Goal: Information Seeking & Learning: Learn about a topic

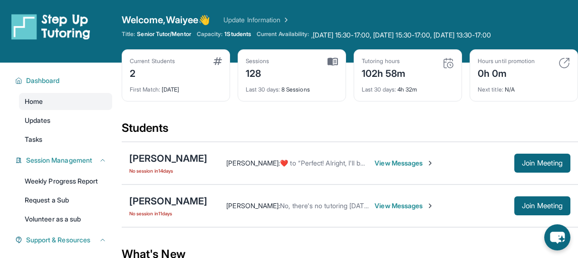
scroll to position [0, 1]
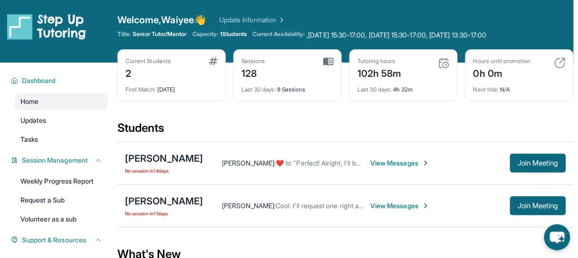
scroll to position [38, 4]
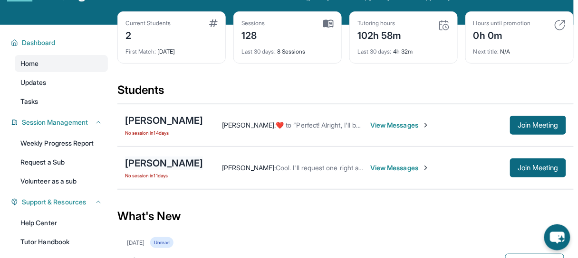
click at [163, 160] on div "[PERSON_NAME]" at bounding box center [164, 163] width 78 height 13
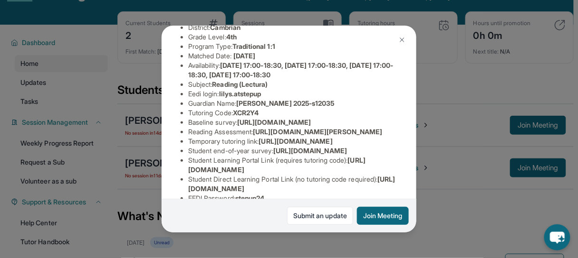
scroll to position [114, 0]
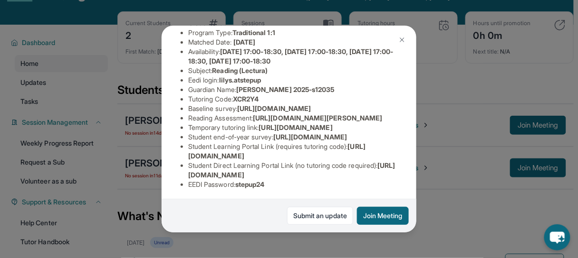
click at [402, 36] on img at bounding box center [402, 40] width 8 height 8
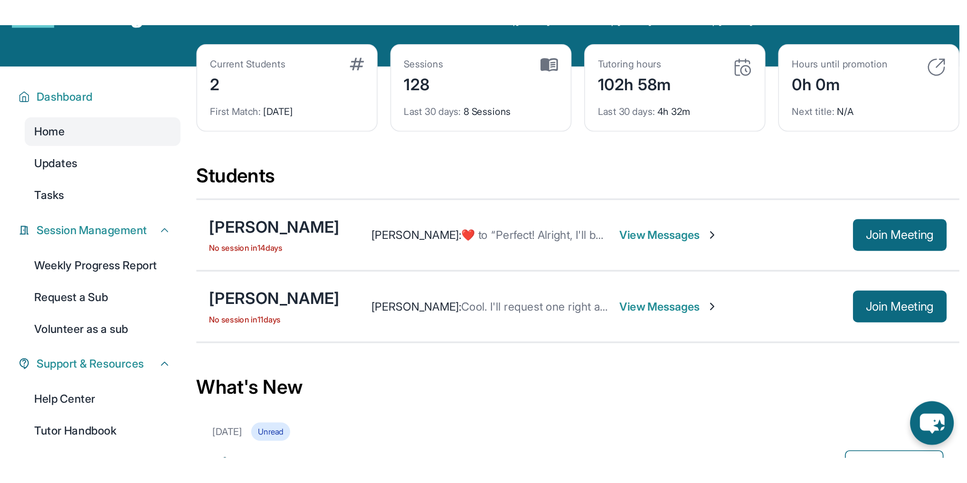
scroll to position [38, 0]
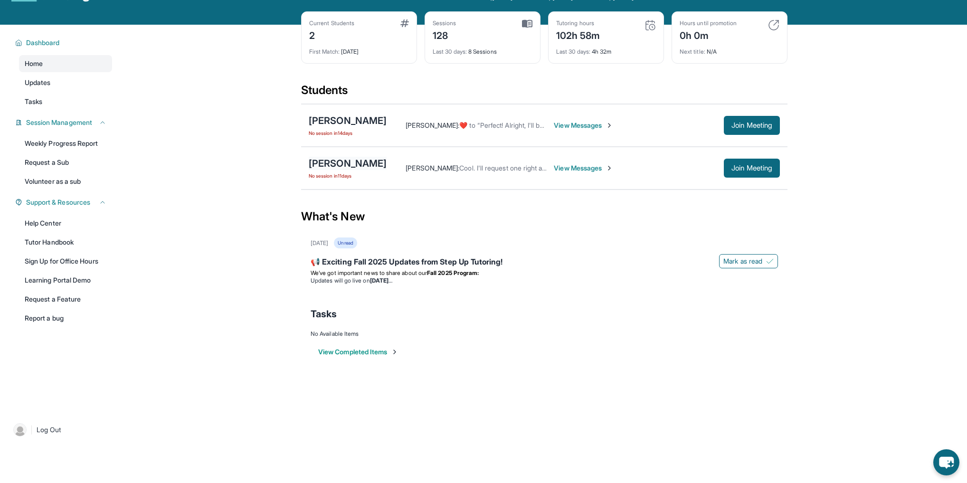
click at [336, 164] on div "[PERSON_NAME]" at bounding box center [348, 163] width 78 height 13
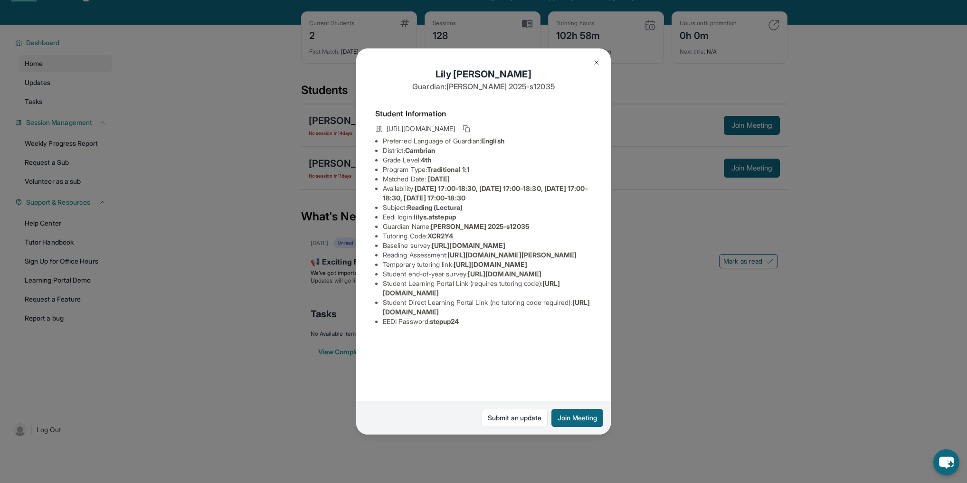
scroll to position [55, 0]
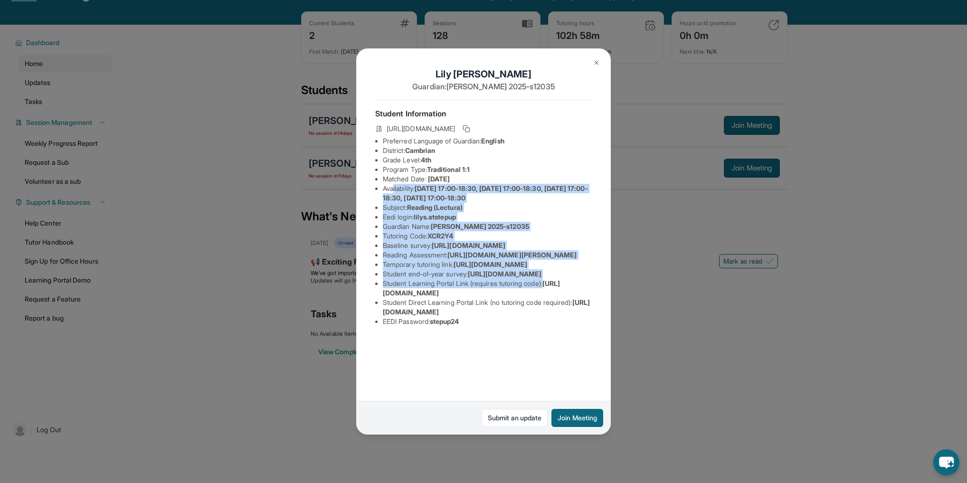
drag, startPoint x: 478, startPoint y: 249, endPoint x: 572, endPoint y: 376, distance: 158.2
click at [560, 258] on ul "Preferred Language of Guardian: English District: Cambrian Grade Level: 4th Pro…" at bounding box center [483, 231] width 217 height 190
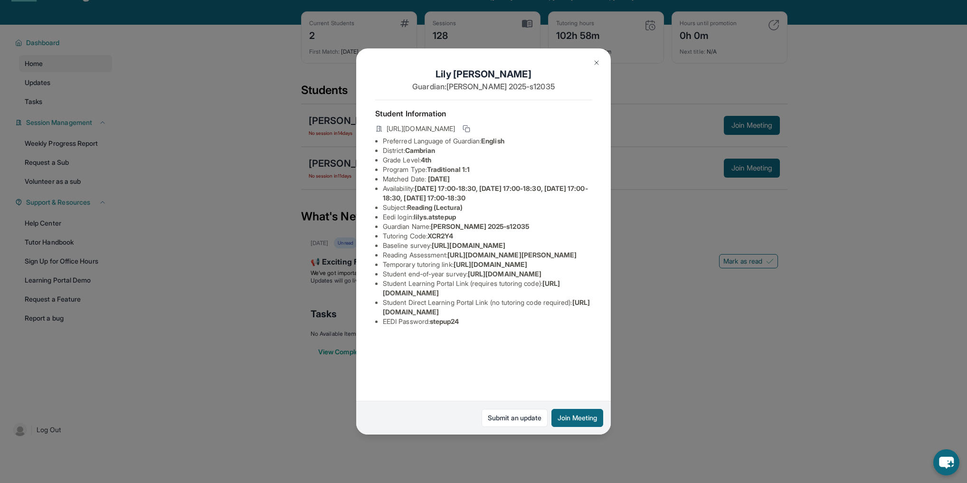
click at [577, 258] on div "[PERSON_NAME] Guardian: [PERSON_NAME] 2025-s12035 Student Information [URL][DOM…" at bounding box center [483, 241] width 967 height 483
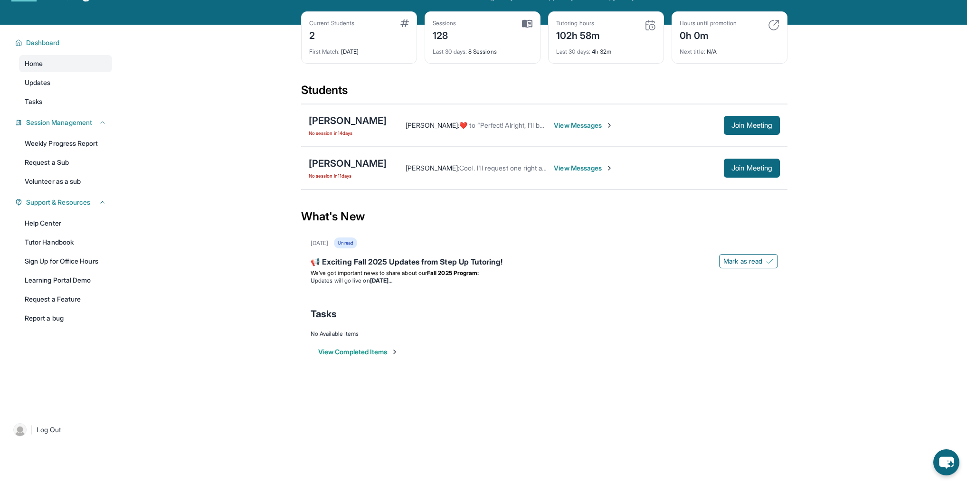
click at [166, 169] on main "Current Students 2 First Match : [DATE] Sessions 128 Last 30 days : 8 Sessions …" at bounding box center [544, 202] width 845 height 355
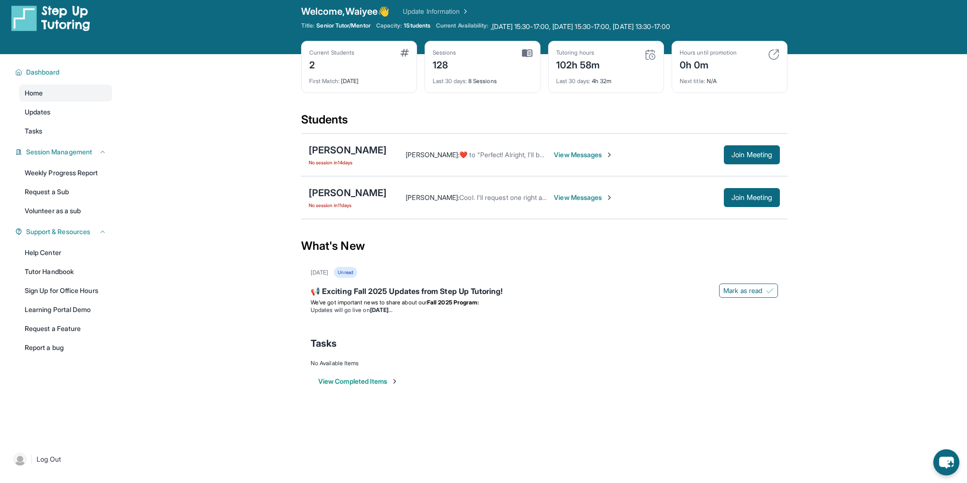
scroll to position [0, 0]
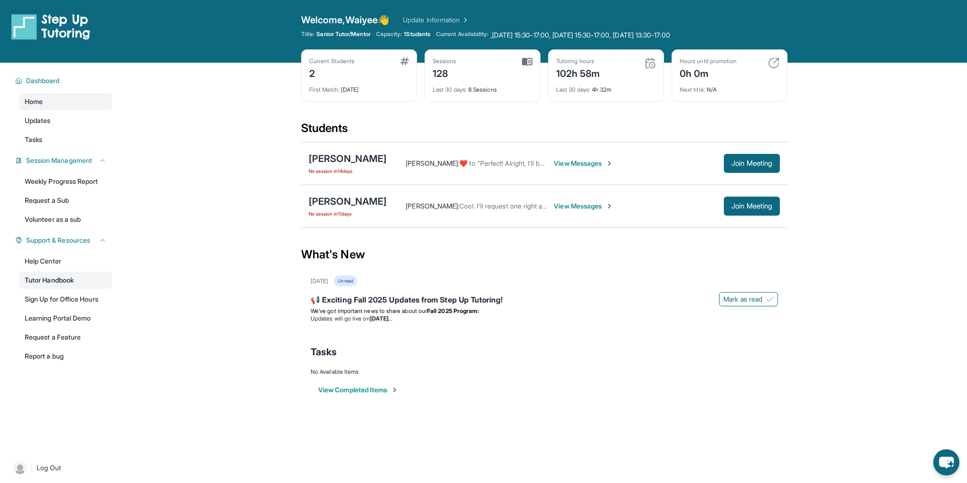
click at [67, 258] on link "Tutor Handbook" at bounding box center [65, 280] width 93 height 17
